Goal: Information Seeking & Learning: Learn about a topic

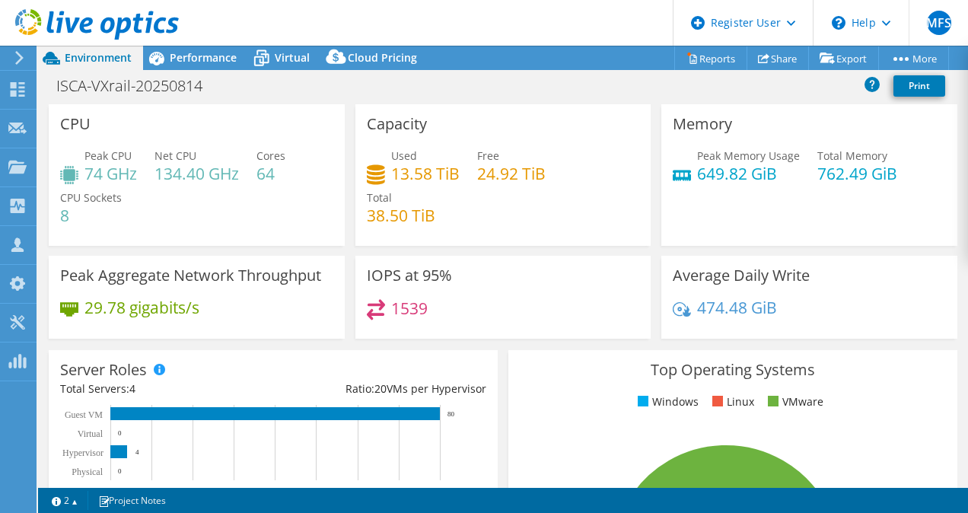
select select "USD"
click at [203, 52] on span "Performance" at bounding box center [203, 57] width 67 height 14
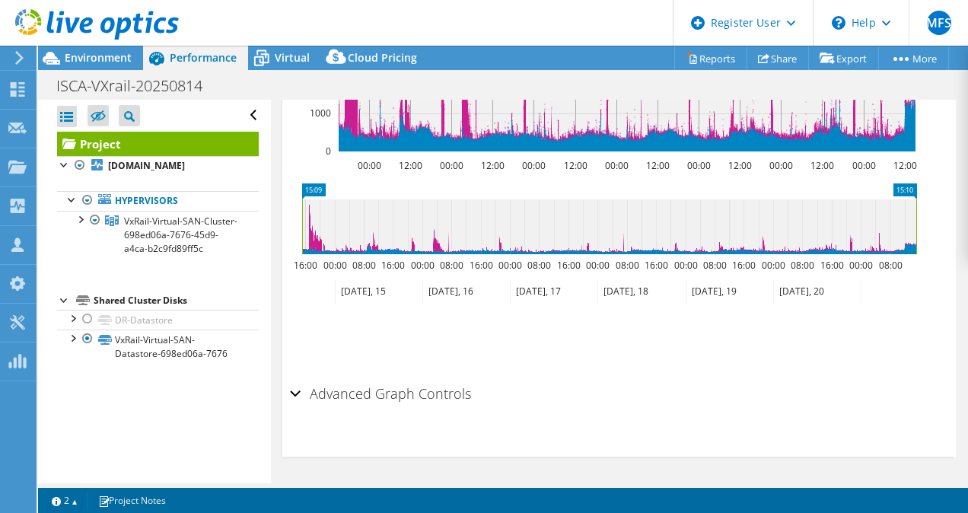
scroll to position [455, 0]
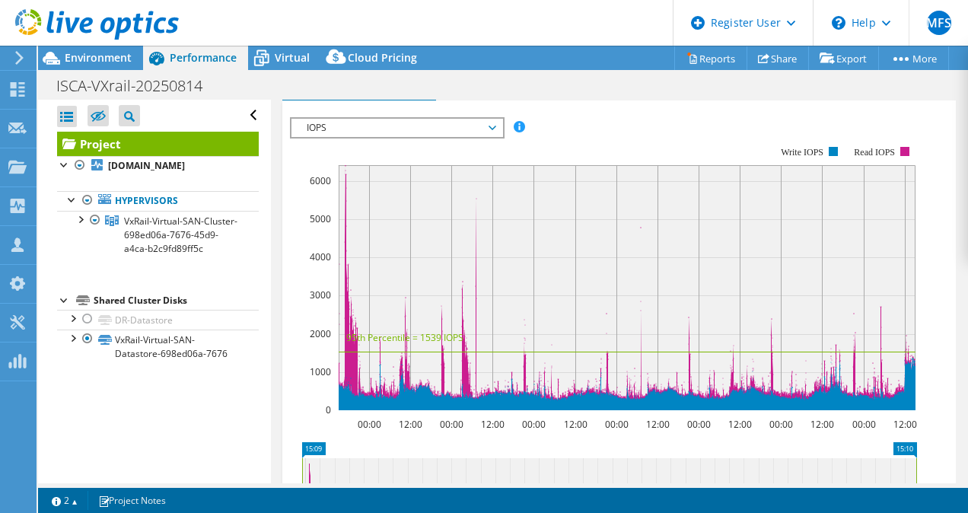
click at [492, 68] on span "Inventory" at bounding box center [487, 60] width 75 height 15
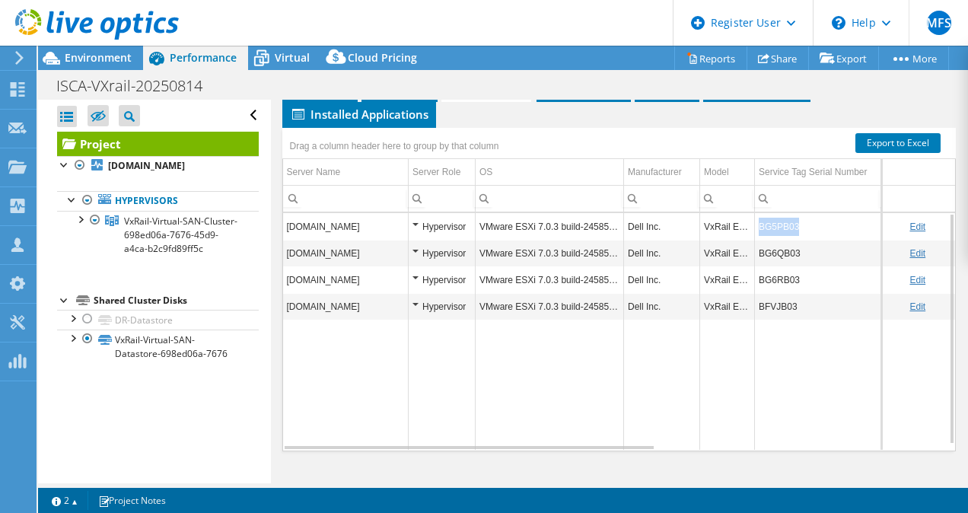
drag, startPoint x: 798, startPoint y: 247, endPoint x: 761, endPoint y: 245, distance: 37.3
click at [761, 240] on td "BG5PB03" at bounding box center [818, 226] width 126 height 27
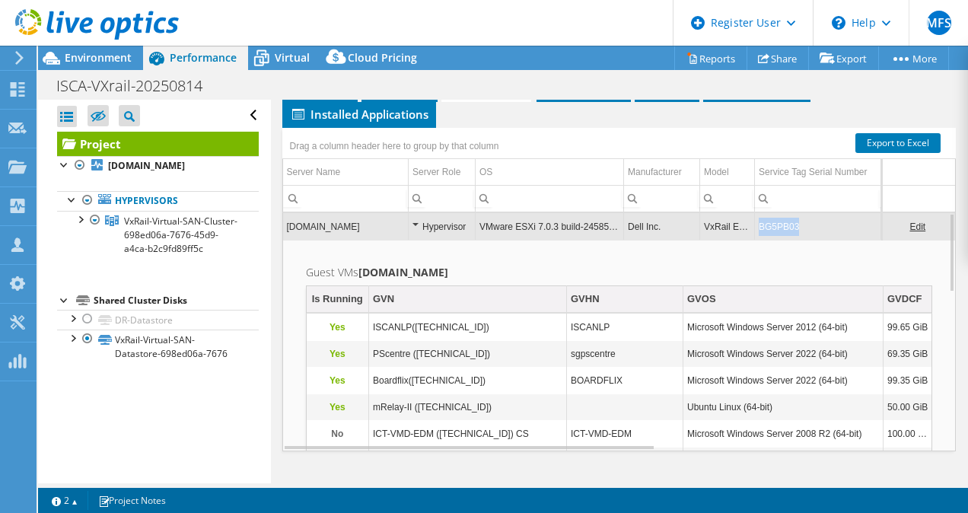
drag, startPoint x: 793, startPoint y: 249, endPoint x: 752, endPoint y: 250, distance: 41.1
click at [752, 240] on tr "[DOMAIN_NAME] Hypervisor VMware ESXi 7.0.3 build-24585291 Dell Inc. VxRail E560…" at bounding box center [870, 226] width 1175 height 27
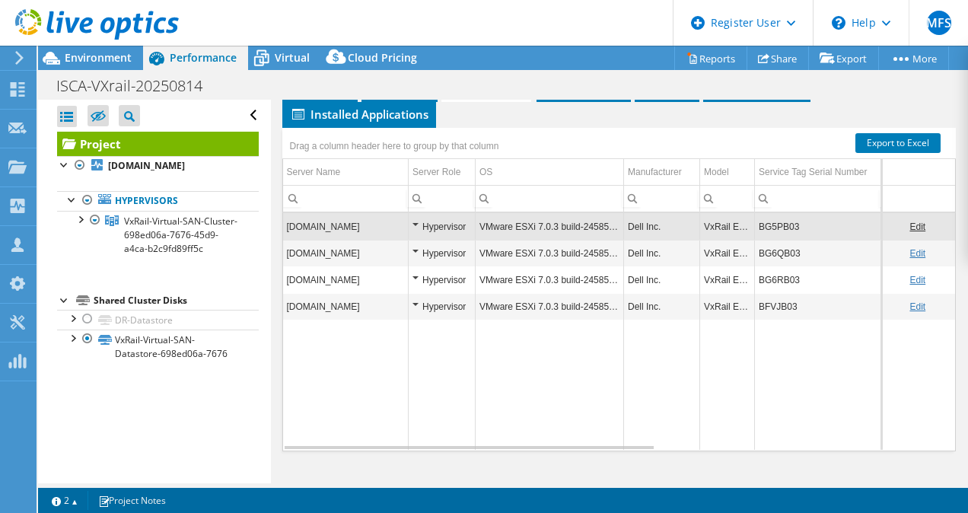
copy tr "BG5PB03"
click at [75, 68] on div "Environment" at bounding box center [90, 58] width 105 height 24
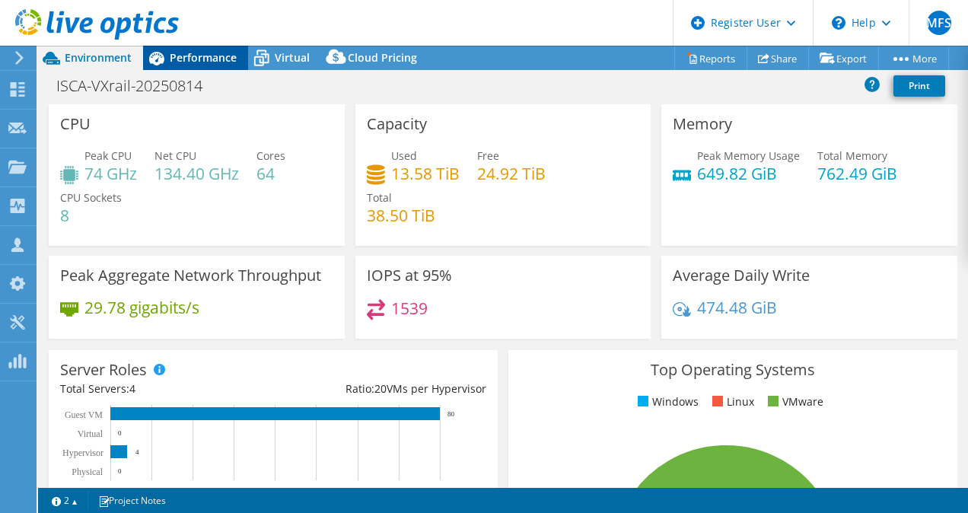
click at [164, 69] on icon at bounding box center [156, 58] width 27 height 27
